Goal: Task Accomplishment & Management: Use online tool/utility

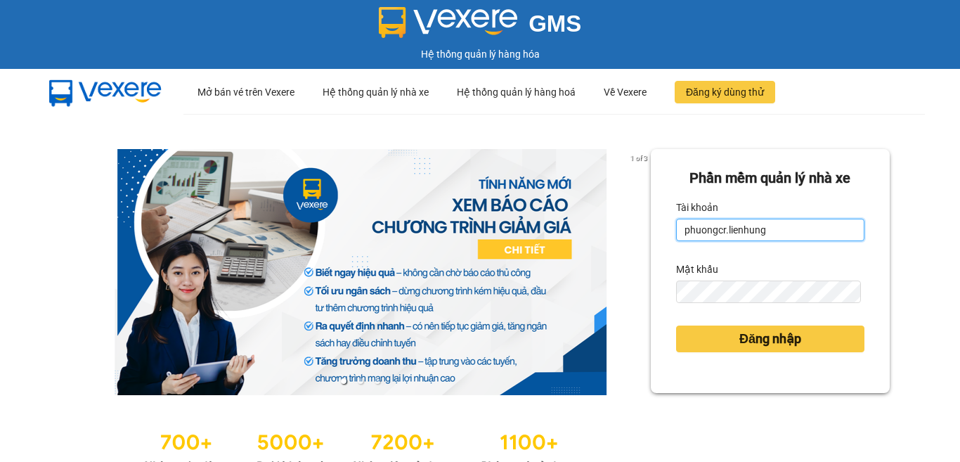
click at [766, 232] on input "phuongcr.lienhung" at bounding box center [770, 230] width 188 height 22
type input "quyen.lienhung"
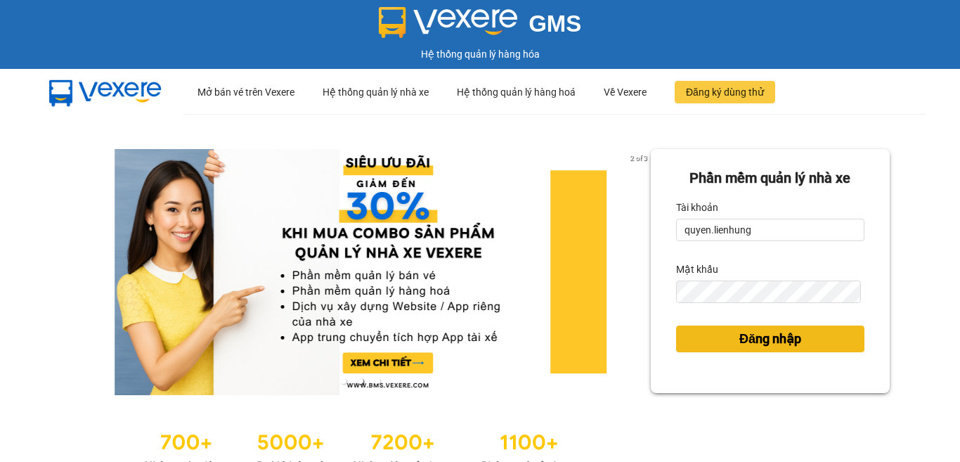
click at [769, 340] on span "Đăng nhập" at bounding box center [770, 339] width 62 height 20
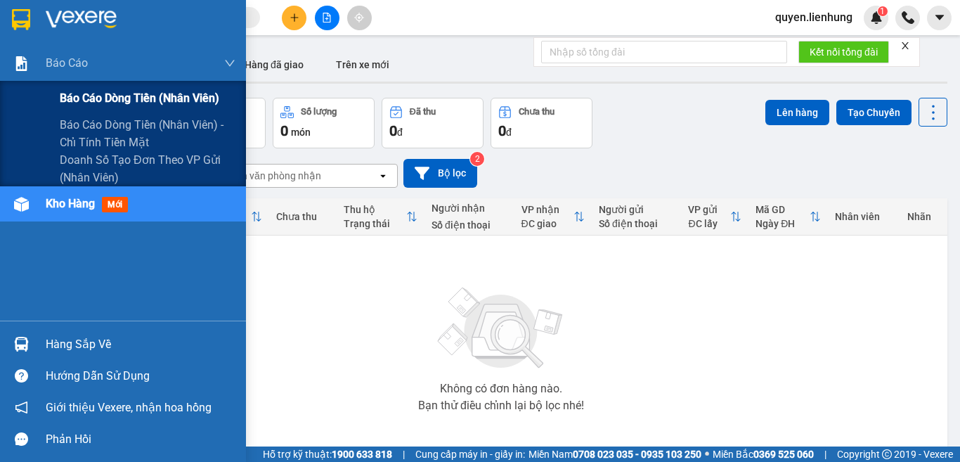
click at [117, 97] on span "Báo cáo dòng tiền (nhân viên)" at bounding box center [140, 98] width 160 height 18
